Goal: Use online tool/utility: Utilize a website feature to perform a specific function

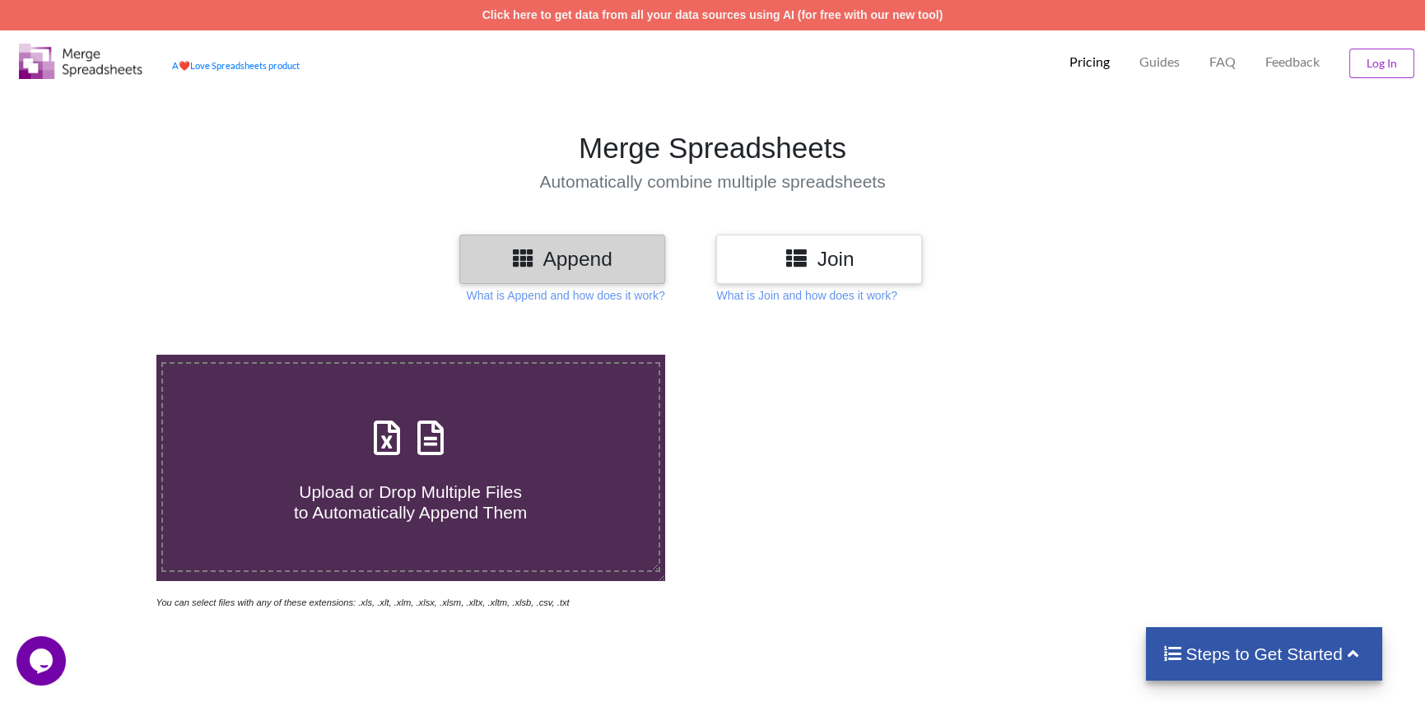
click at [430, 426] on icon at bounding box center [431, 429] width 41 height 35
click at [100, 355] on input "Upload or Drop Multiple Files to Automatically Append Them" at bounding box center [100, 355] width 0 height 0
type input "C:\fakepath\PhPr exp-15 group-6.xlsx"
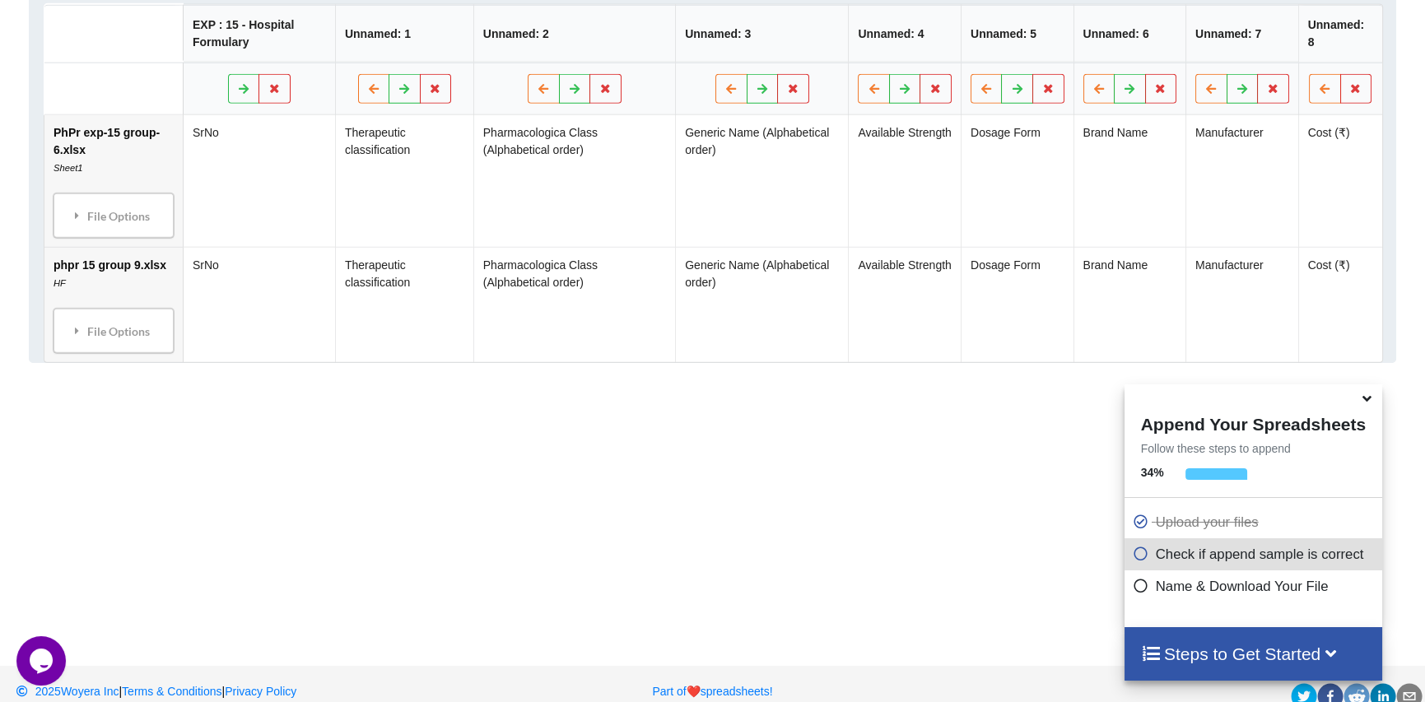
scroll to position [896, 0]
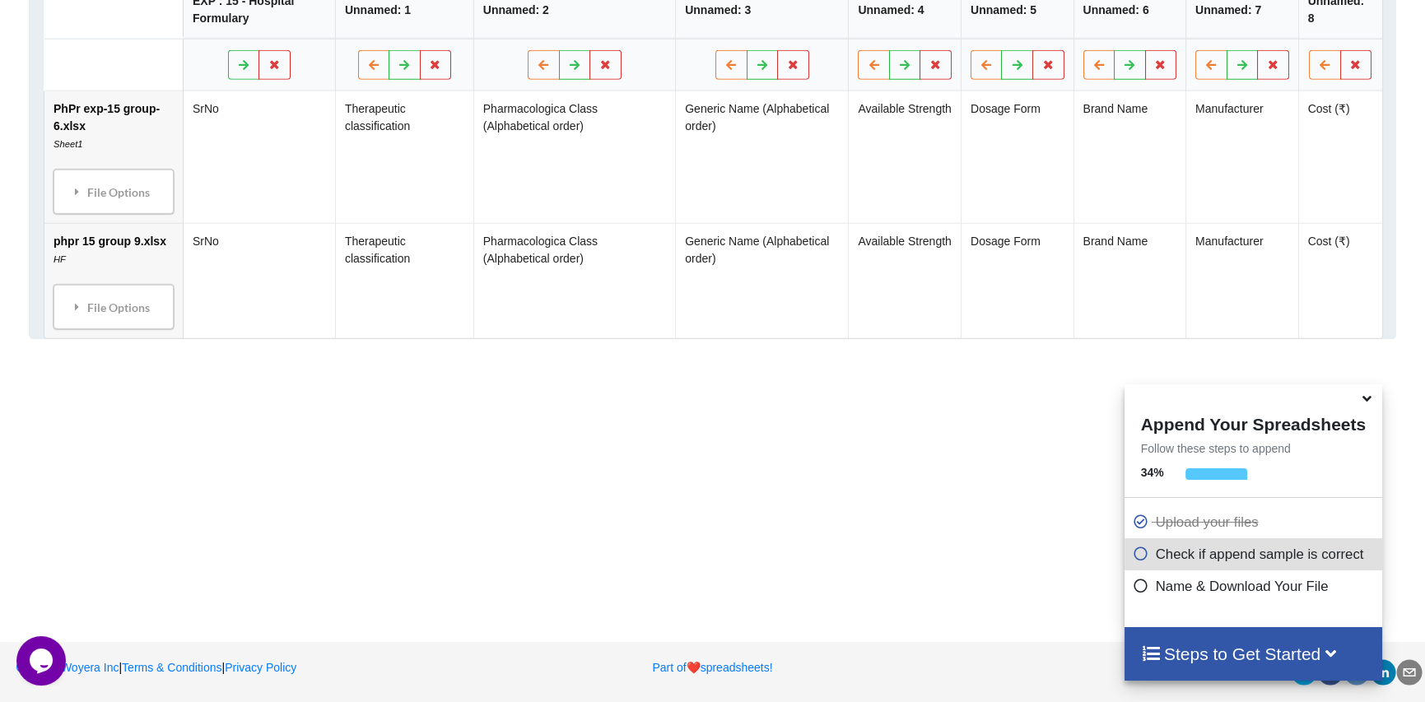
click at [1368, 397] on icon at bounding box center [1366, 396] width 17 height 15
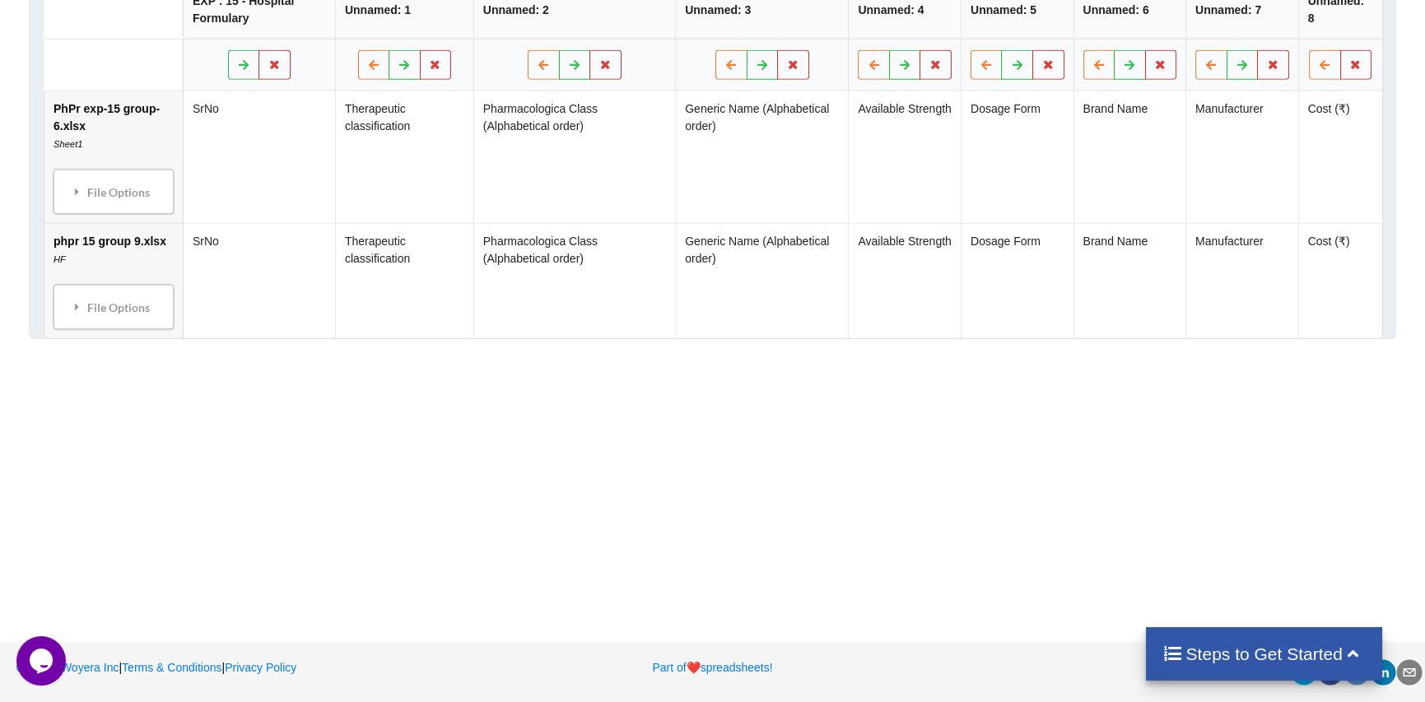
click at [1288, 652] on h4 "Steps to Get Started" at bounding box center [1263, 654] width 203 height 21
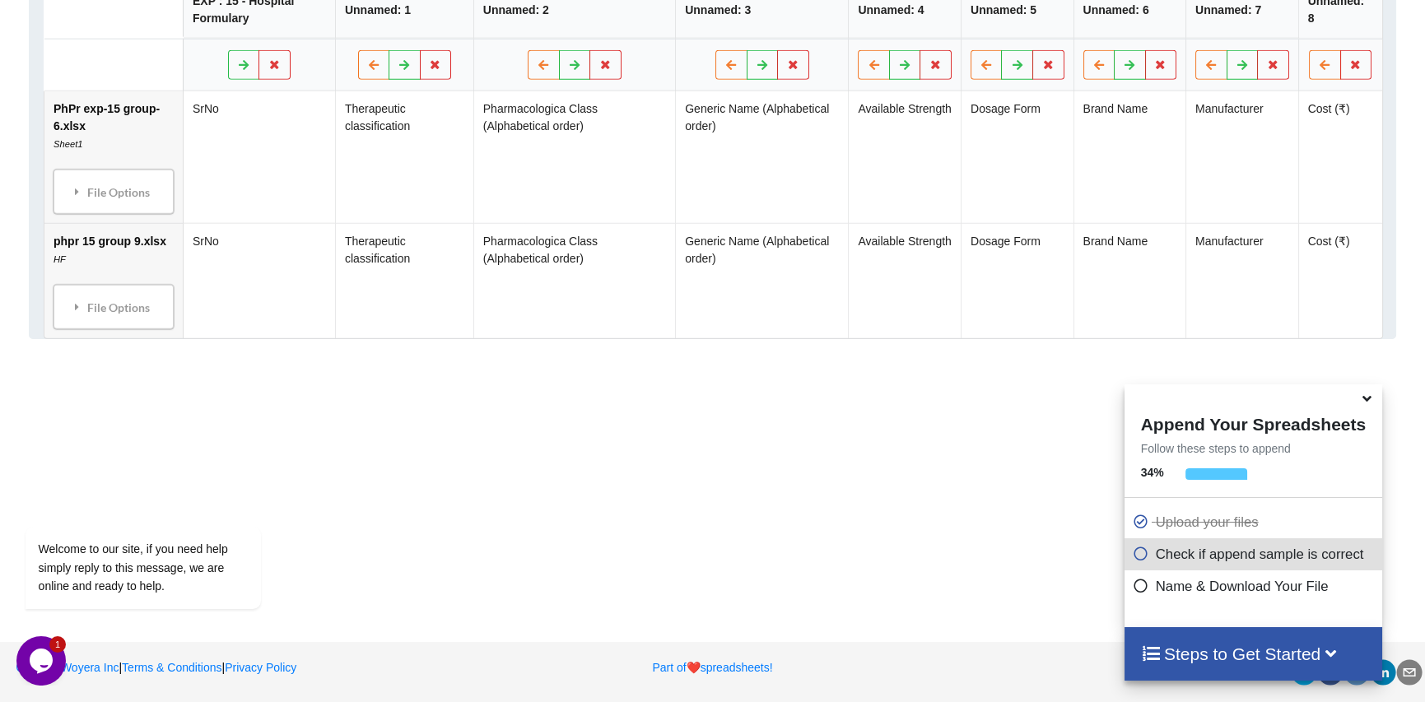
click at [1269, 649] on h4 "Steps to Get Started" at bounding box center [1253, 654] width 225 height 21
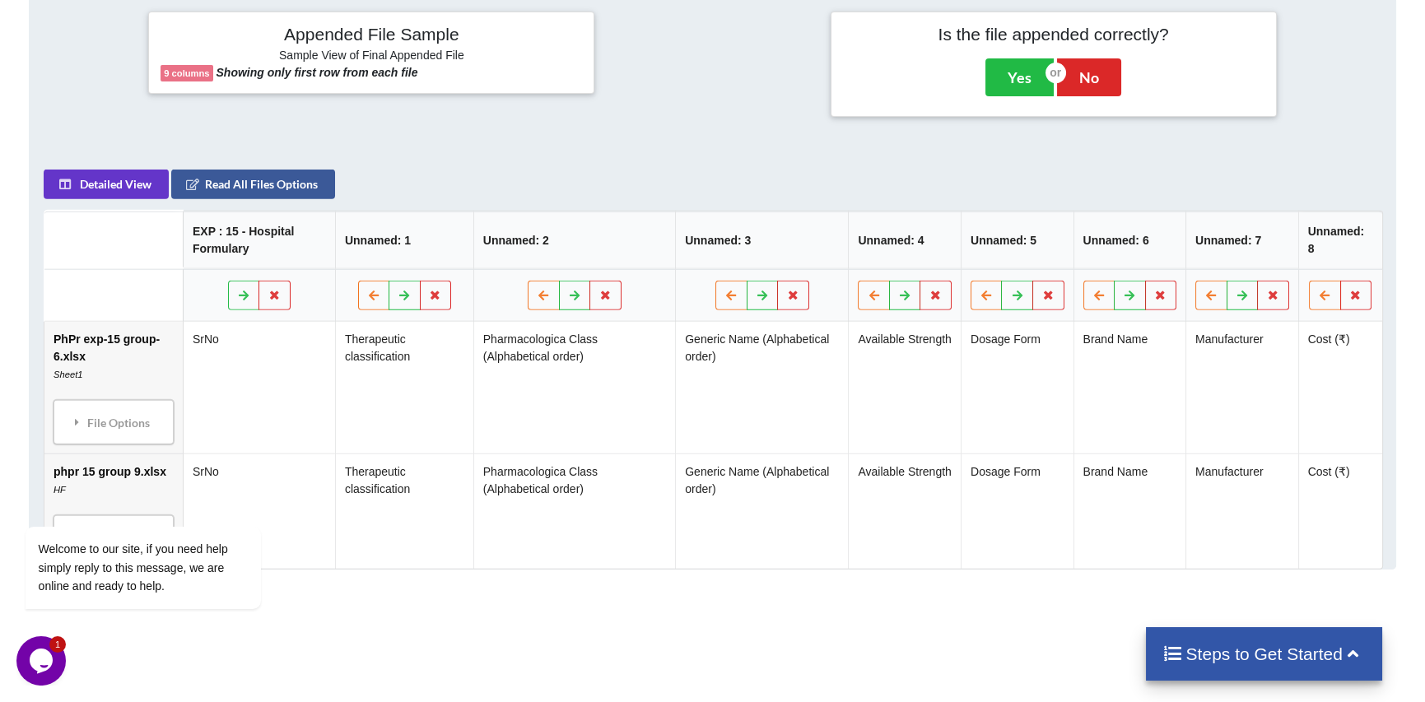
scroll to position [664, 0]
click at [1004, 77] on button "Yes" at bounding box center [1019, 79] width 68 height 38
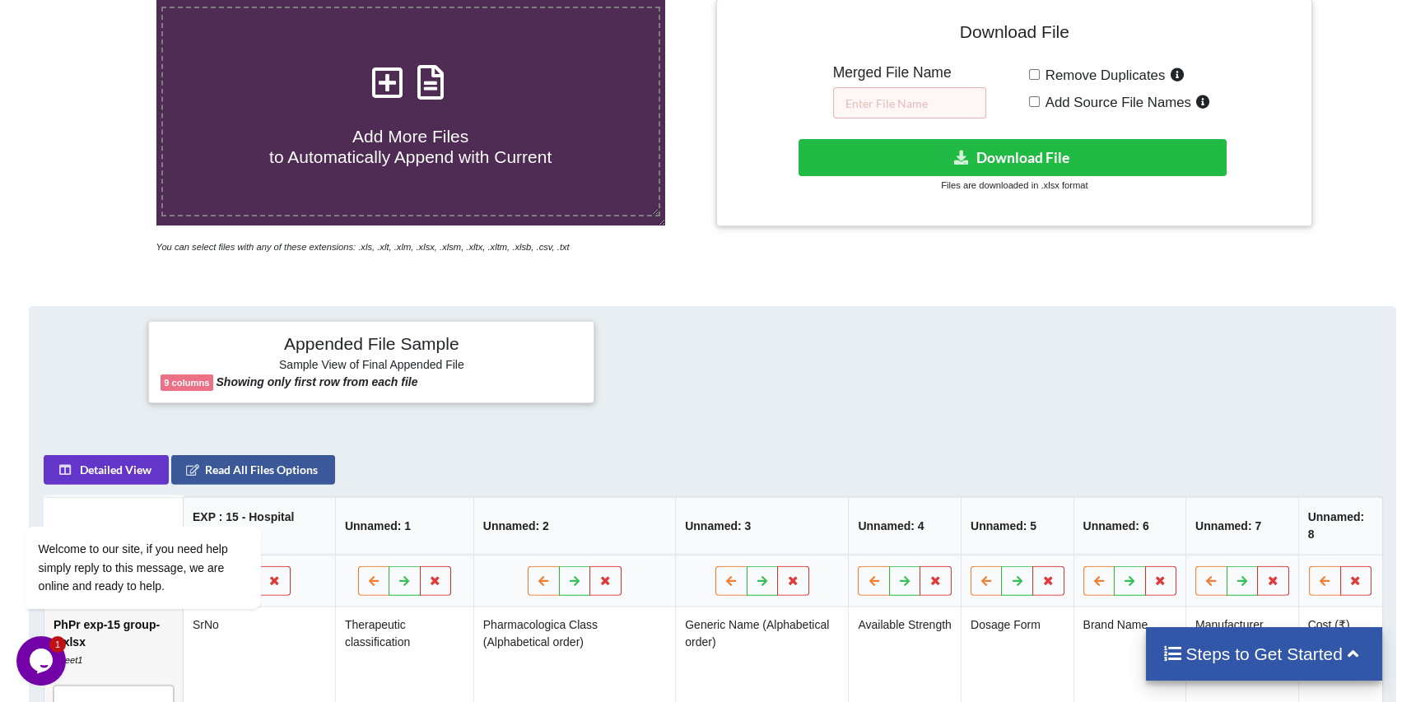
scroll to position [354, 0]
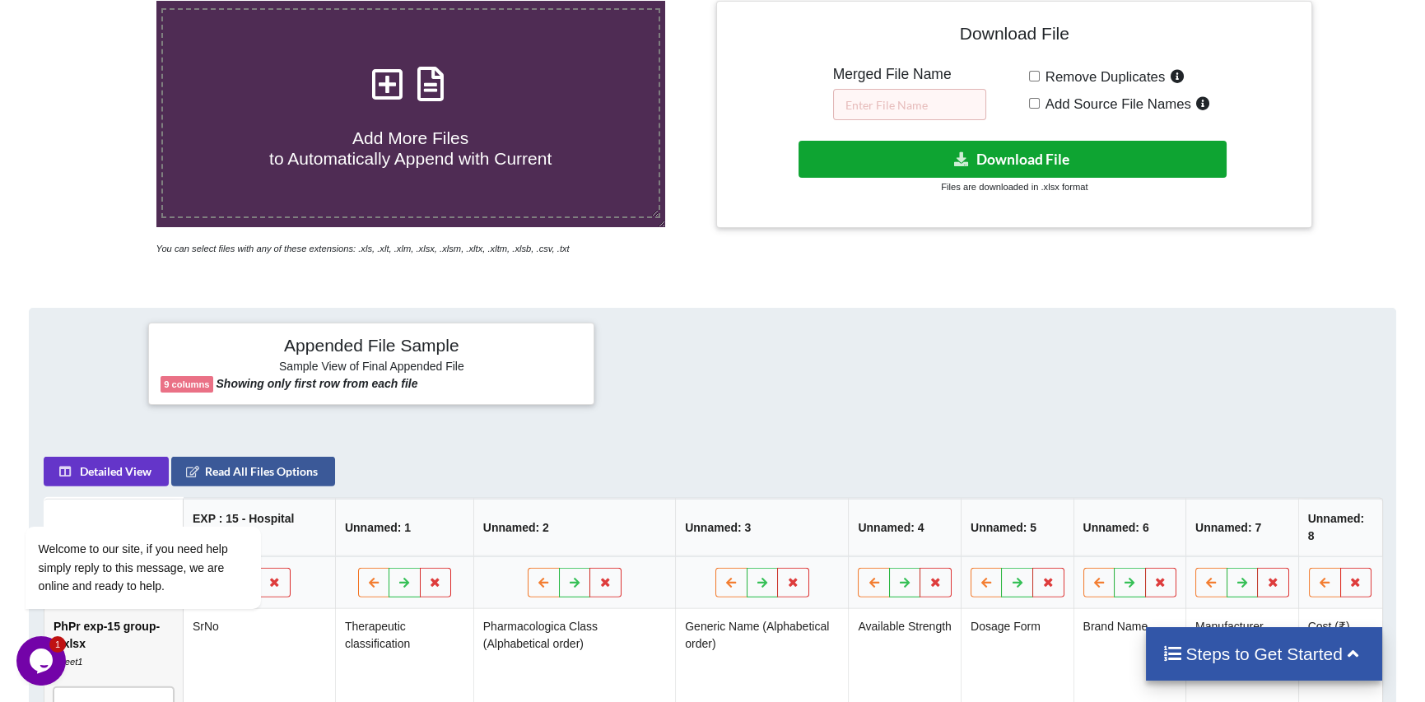
click at [971, 163] on button "Download File" at bounding box center [1013, 159] width 428 height 37
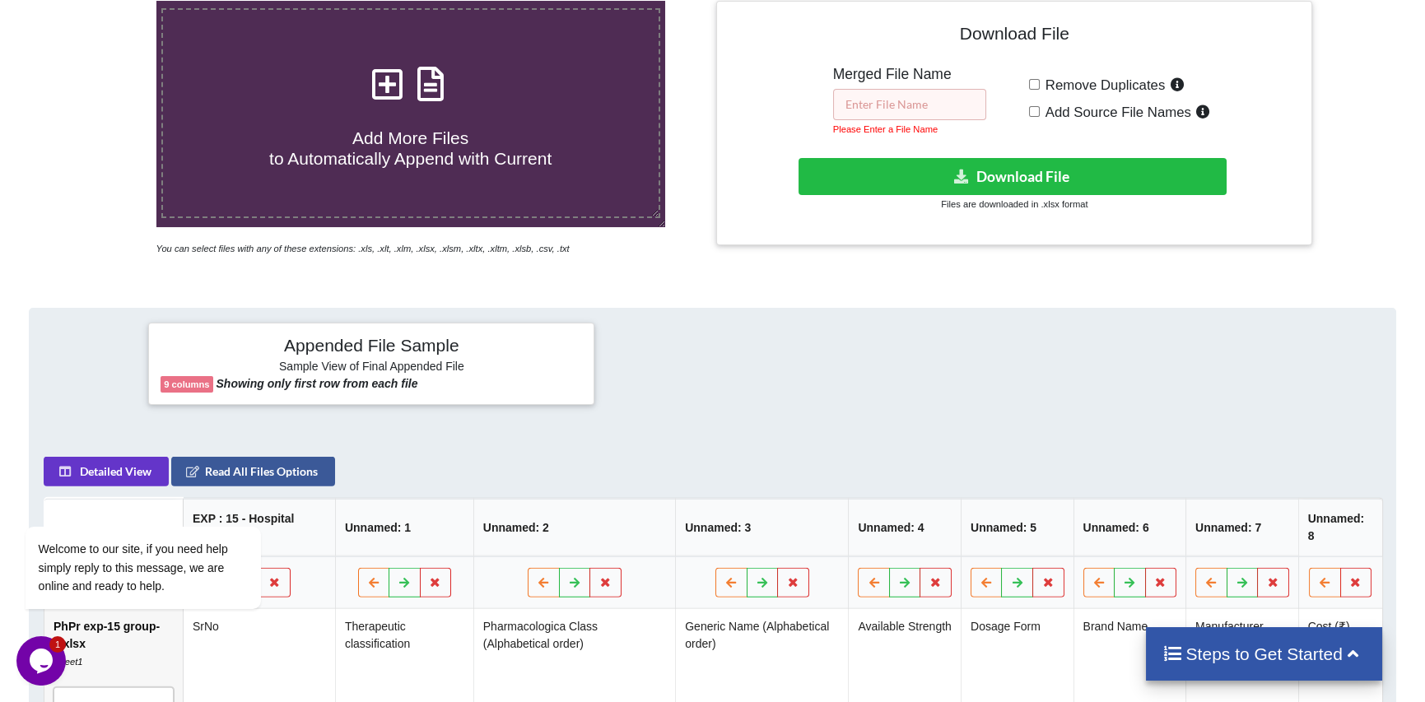
click at [937, 110] on input "text" at bounding box center [909, 104] width 153 height 31
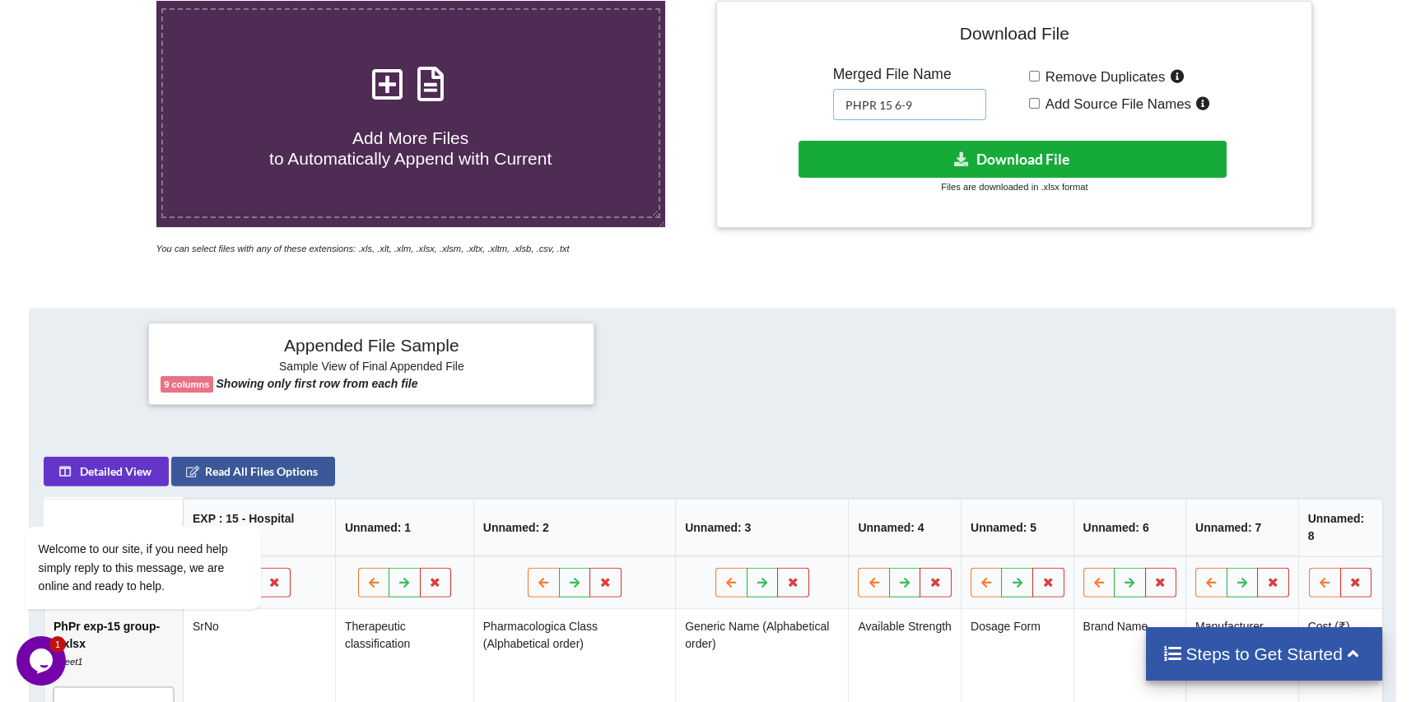
type input "PHPR 15 6-9"
click at [963, 158] on icon at bounding box center [961, 158] width 17 height 12
